Goal: Browse casually

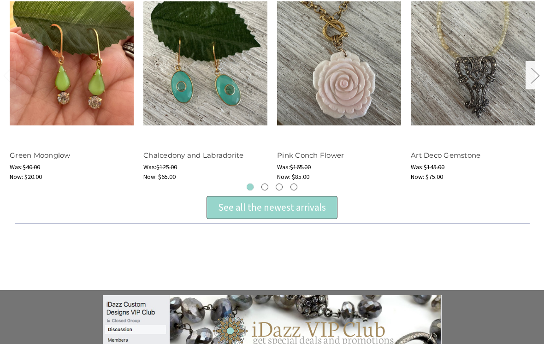
scroll to position [395, 0]
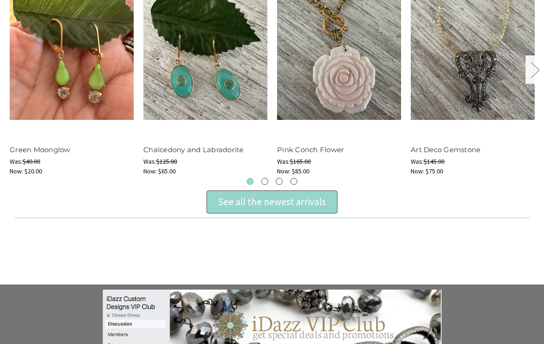
click at [310, 203] on div "See all the newest arrivals" at bounding box center [272, 202] width 108 height 15
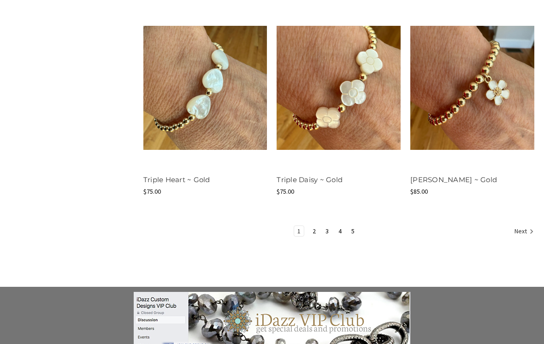
scroll to position [1185, 0]
click at [522, 229] on link "Next" at bounding box center [522, 232] width 23 height 12
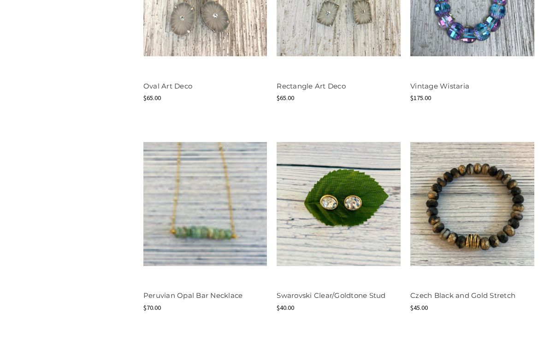
scroll to position [849, 0]
click at [247, 244] on img at bounding box center [205, 204] width 124 height 124
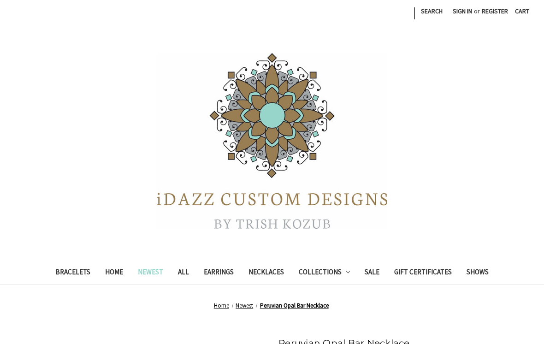
click at [149, 271] on link "Newest" at bounding box center [150, 273] width 40 height 23
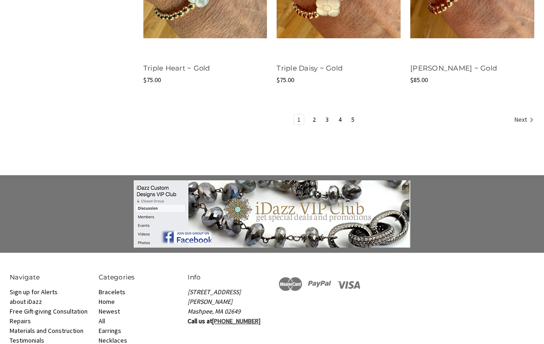
scroll to position [1285, 0]
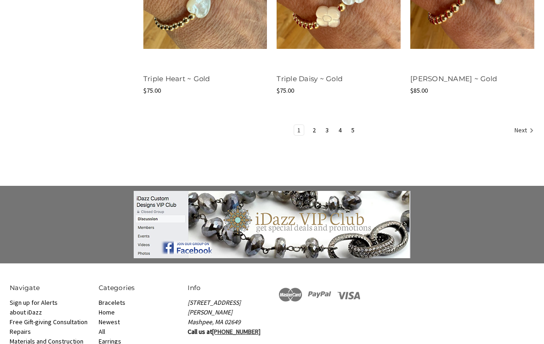
click at [530, 129] on icon "Next" at bounding box center [531, 130] width 9 height 9
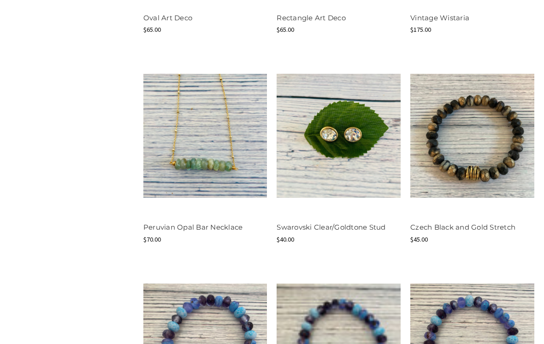
scroll to position [917, 0]
click at [224, 112] on button "Quick view" at bounding box center [204, 119] width 53 height 14
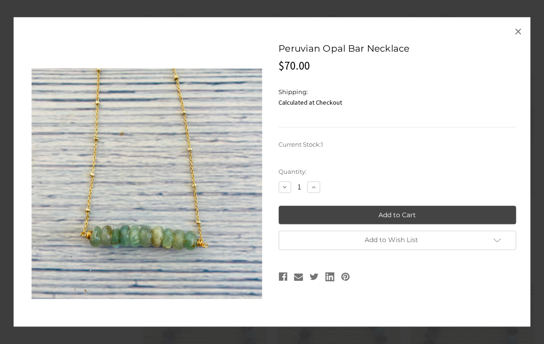
click at [525, 35] on link "×" at bounding box center [517, 31] width 15 height 15
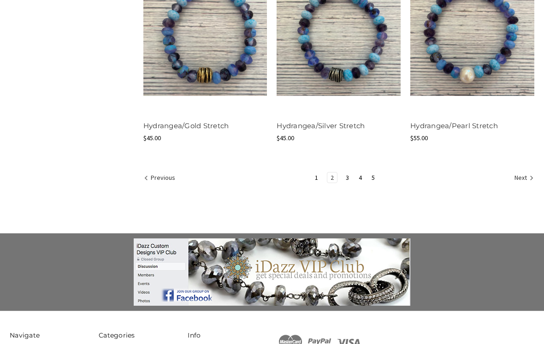
scroll to position [1228, 0]
click at [525, 178] on link "Next" at bounding box center [522, 178] width 23 height 12
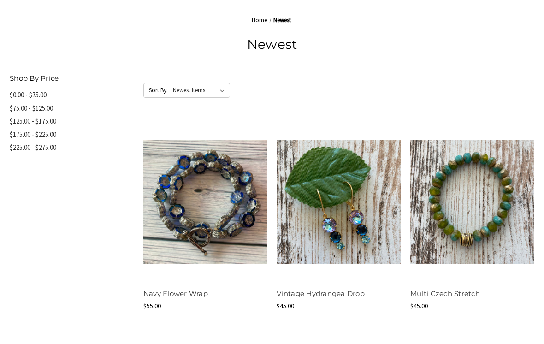
scroll to position [434, 0]
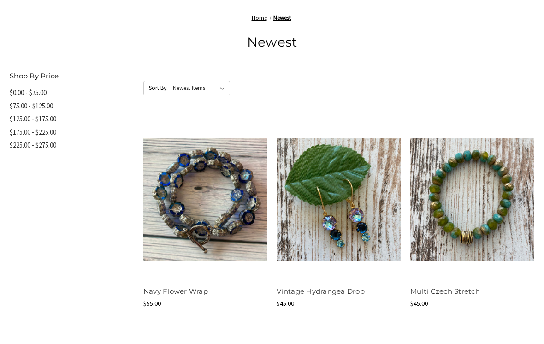
click at [223, 181] on button "Quick view" at bounding box center [204, 183] width 53 height 14
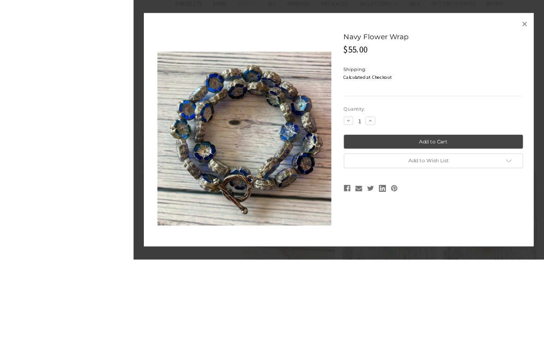
scroll to position [451, 0]
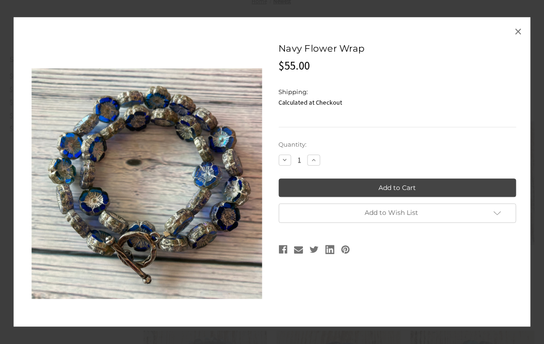
click at [522, 39] on link "×" at bounding box center [517, 31] width 15 height 15
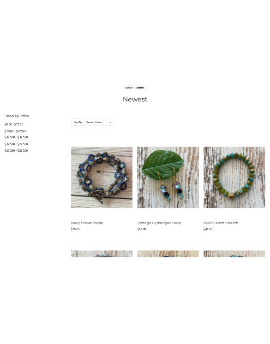
scroll to position [252, 0]
